Goal: Task Accomplishment & Management: Manage account settings

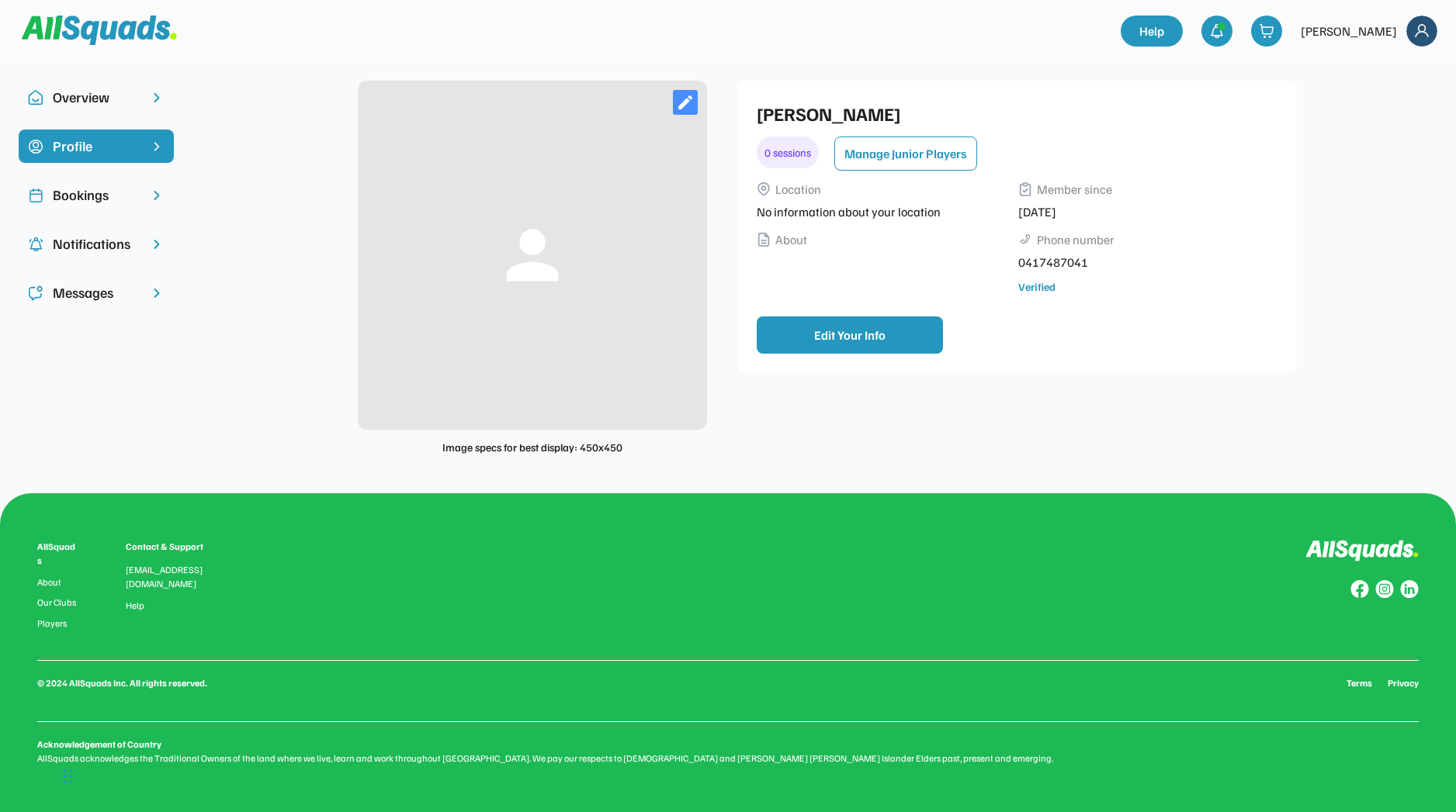
click at [108, 192] on div "Bookings" at bounding box center [96, 195] width 86 height 21
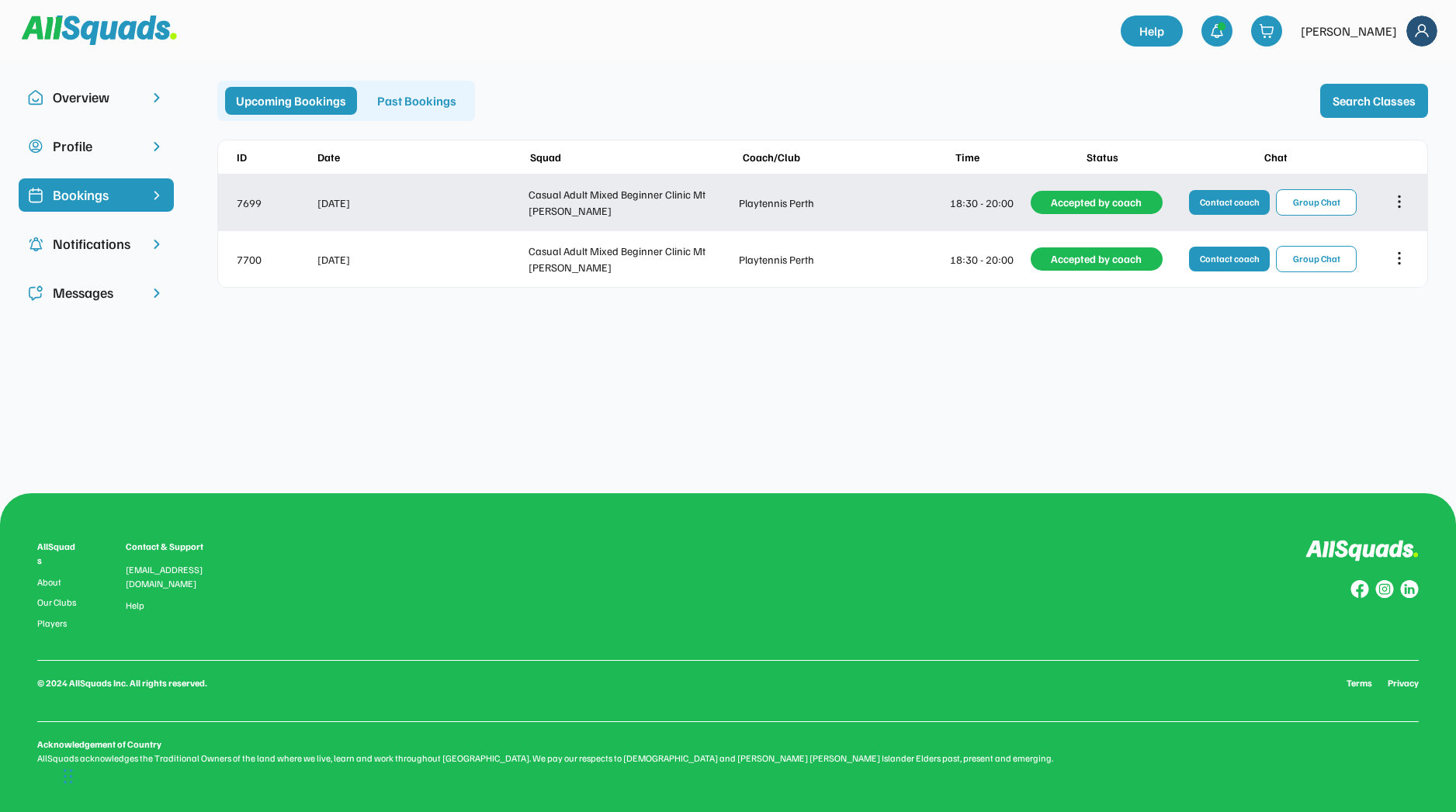
click at [1392, 205] on icon at bounding box center [1399, 202] width 17 height 17
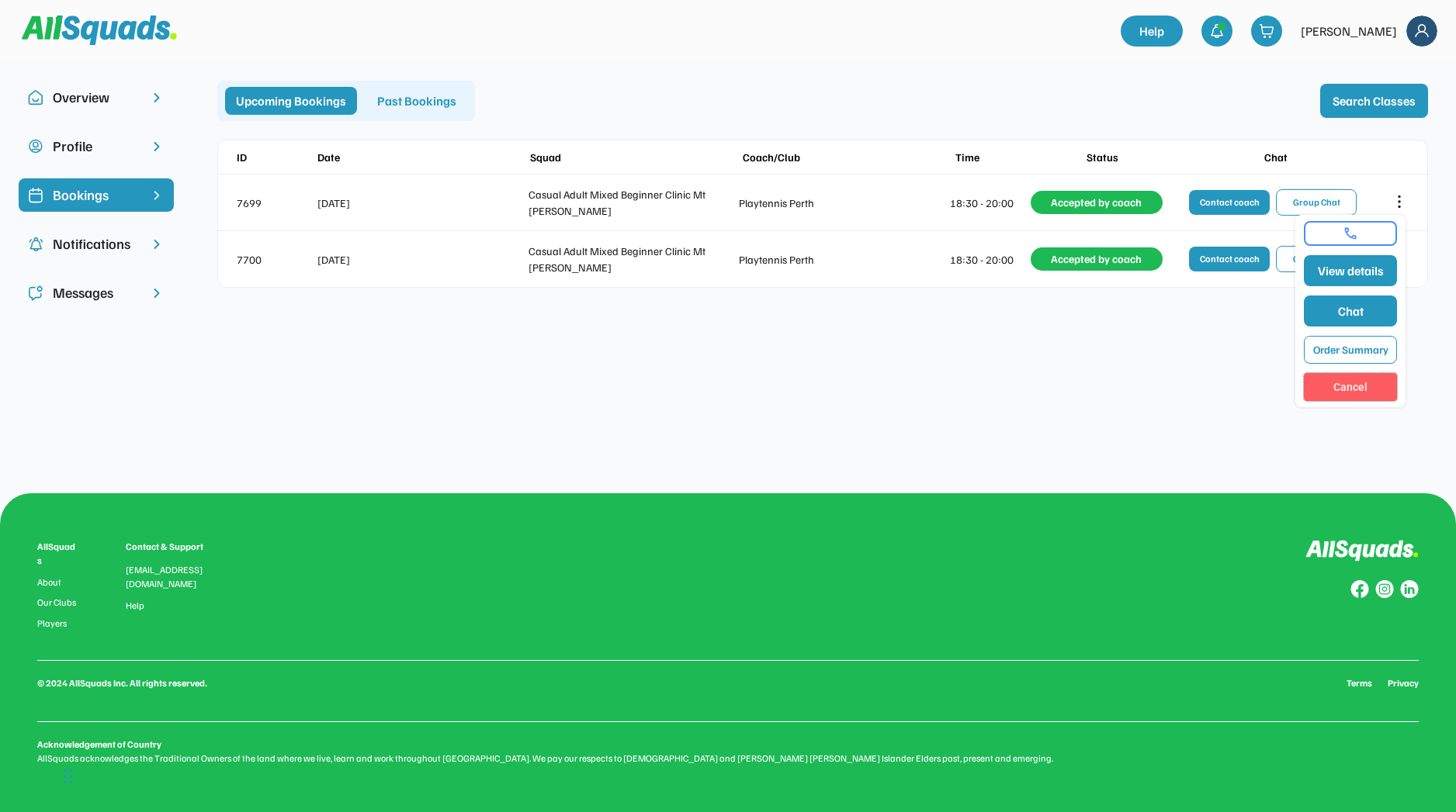
click at [1340, 377] on button "Cancel" at bounding box center [1349, 386] width 93 height 28
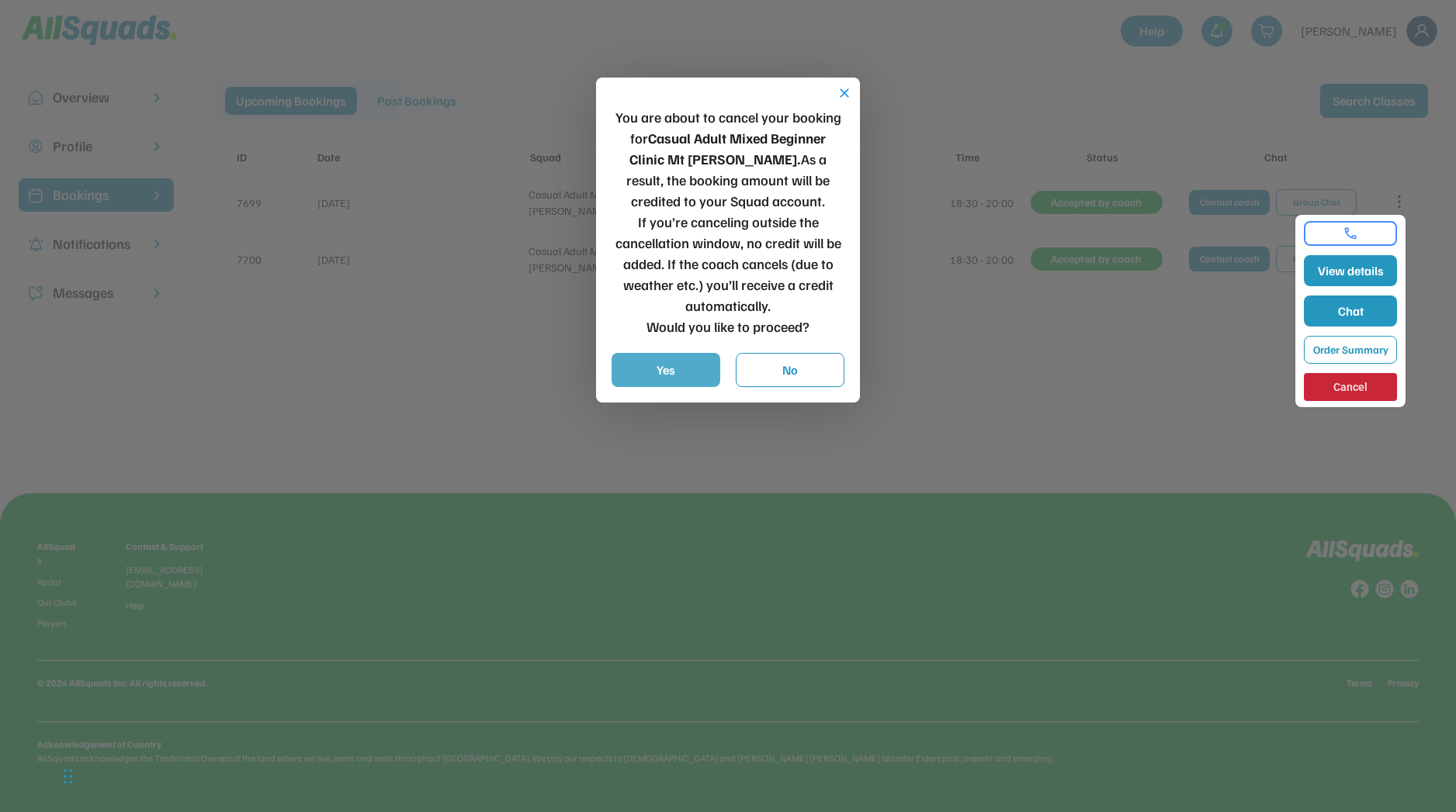
click at [672, 368] on button "Yes" at bounding box center [665, 370] width 109 height 35
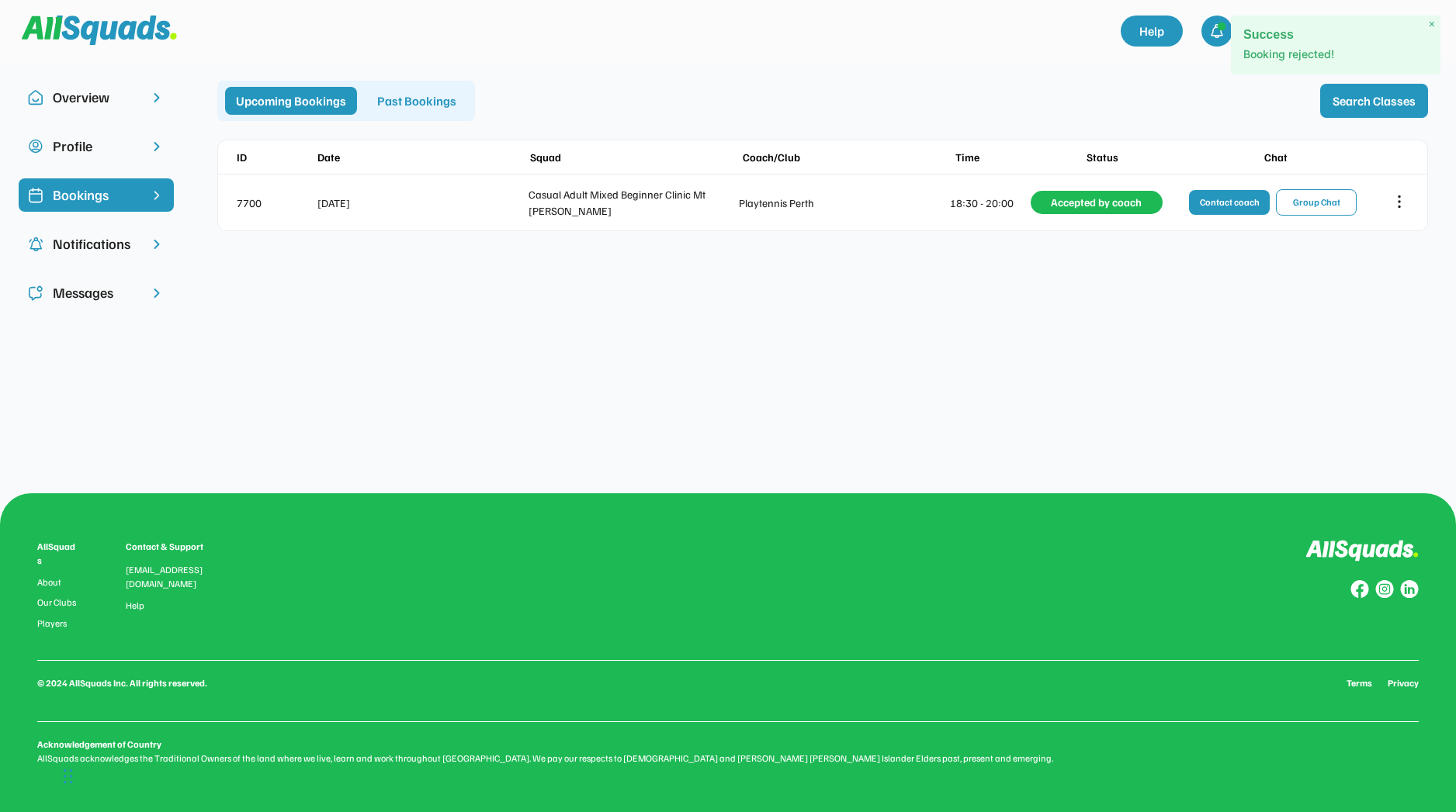
click at [92, 159] on div "Profile" at bounding box center [95, 146] width 155 height 34
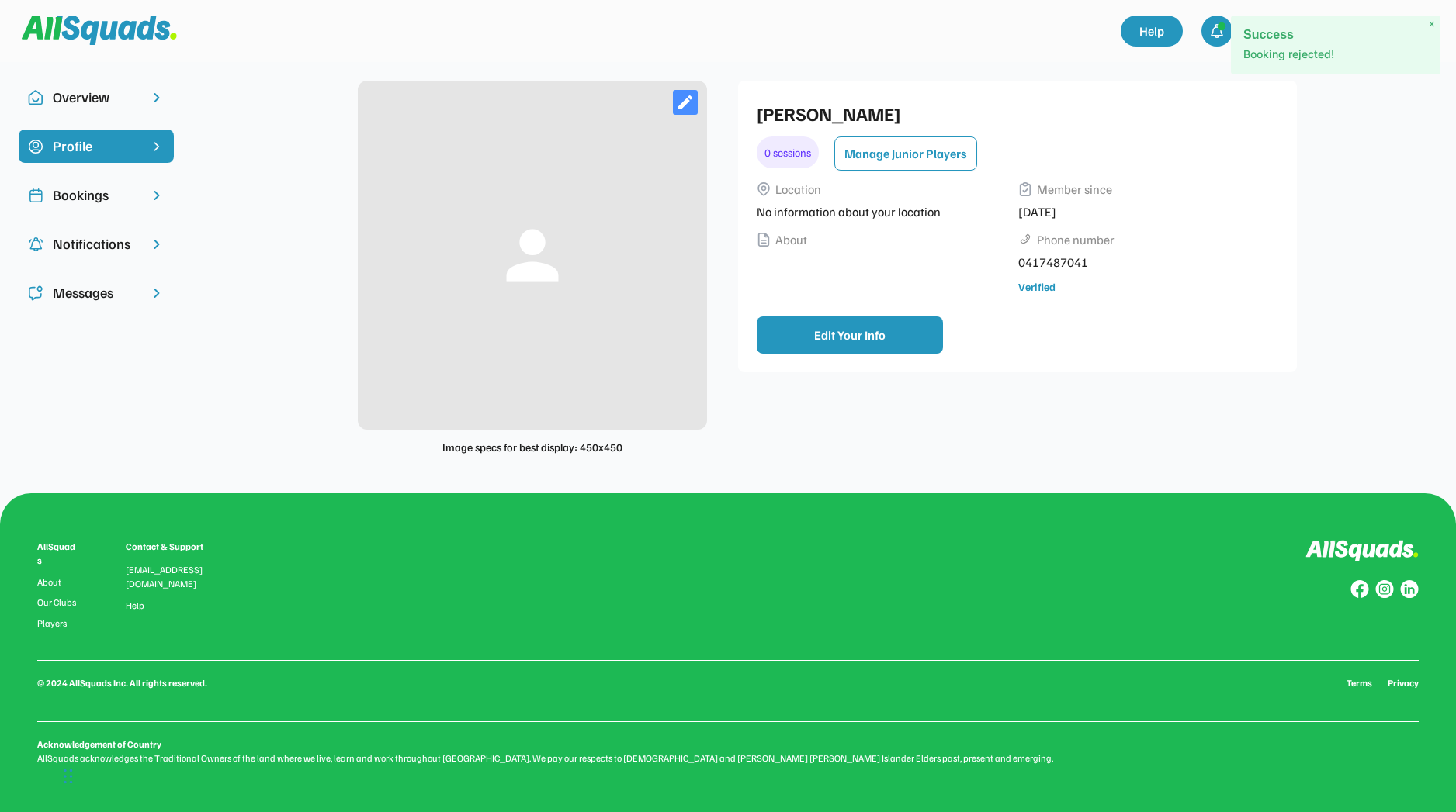
click at [100, 119] on div "Overview" at bounding box center [95, 105] width 155 height 49
click at [103, 108] on div "Overview" at bounding box center [95, 97] width 155 height 34
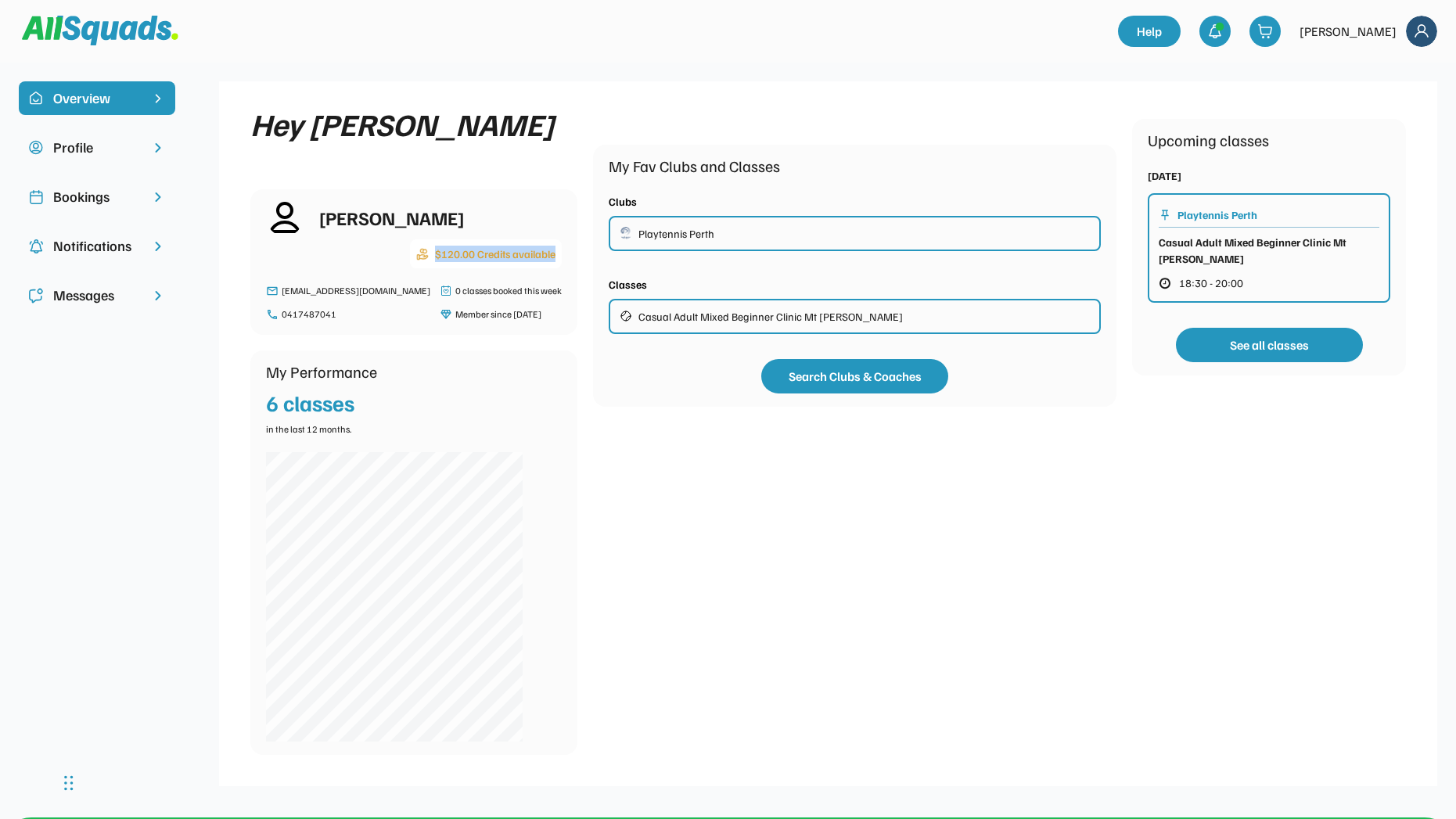
drag, startPoint x: 396, startPoint y: 252, endPoint x: 532, endPoint y: 270, distance: 137.2
click at [532, 270] on div "Taylah Darcy $120.00 Credits available taylah.darcy14@gmail.com 0417487041 0 cl…" at bounding box center [413, 262] width 326 height 145
click at [796, 380] on button "Search Clubs & Coaches" at bounding box center [854, 377] width 187 height 35
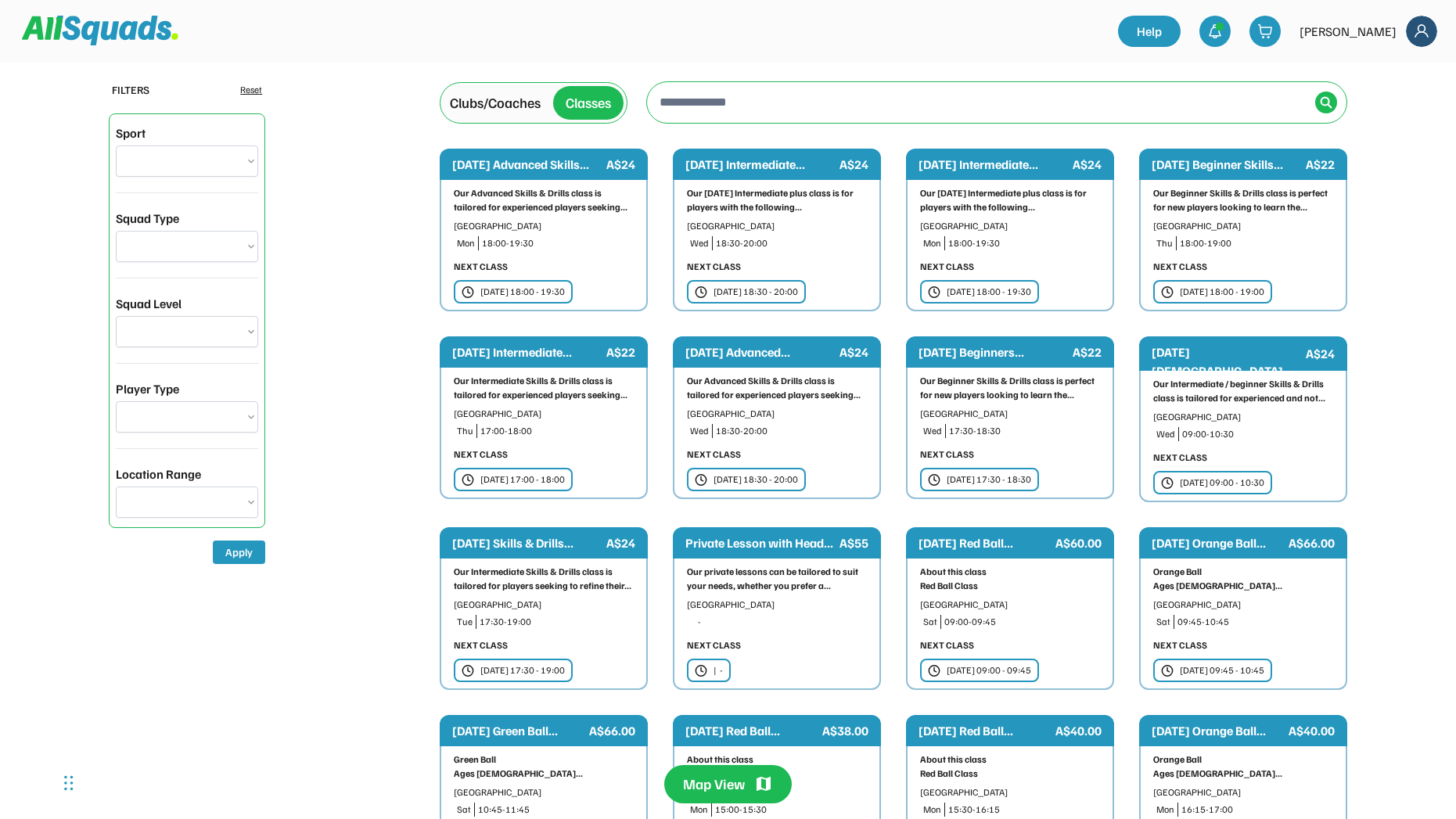
click at [1373, 35] on div "[PERSON_NAME]" at bounding box center [1348, 31] width 97 height 18
click at [1419, 24] on img at bounding box center [1421, 31] width 31 height 31
click at [1388, 67] on link "Profile" at bounding box center [1400, 69] width 92 height 31
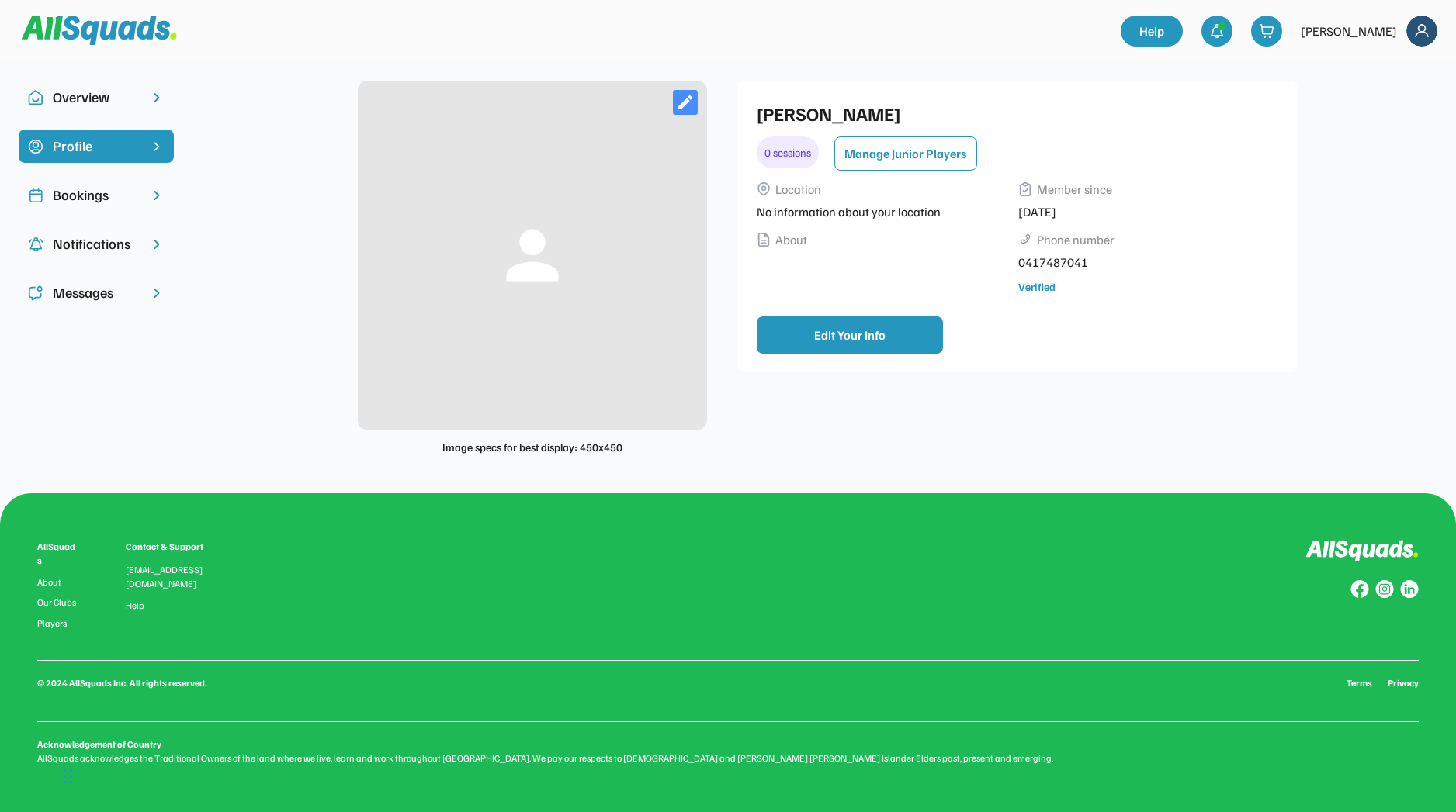
click at [156, 202] on img at bounding box center [157, 195] width 15 height 15
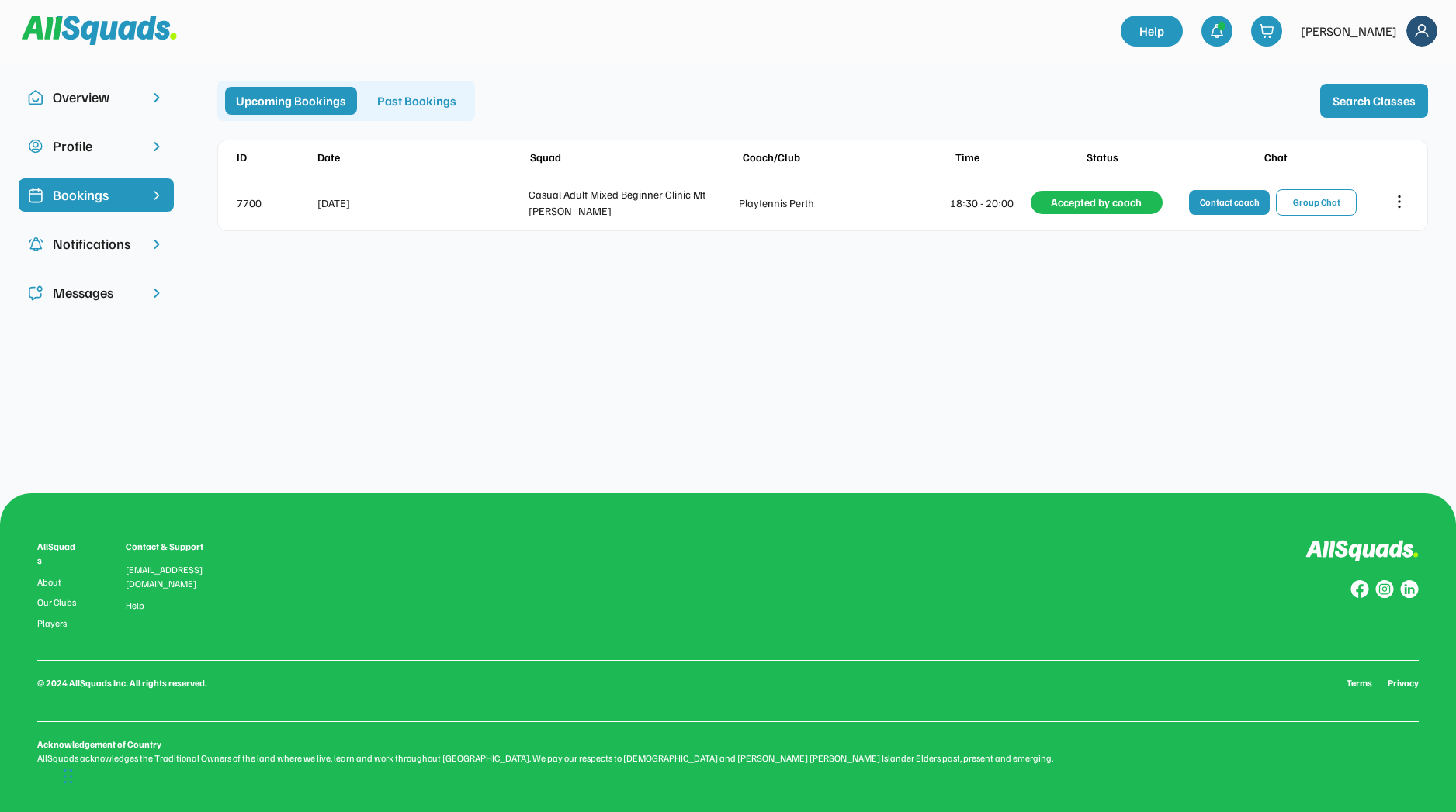
click at [184, 437] on div "Overview Profile Bookings Notifications Messages person Image specs for best di…" at bounding box center [728, 406] width 1456 height 812
